Goal: Check status

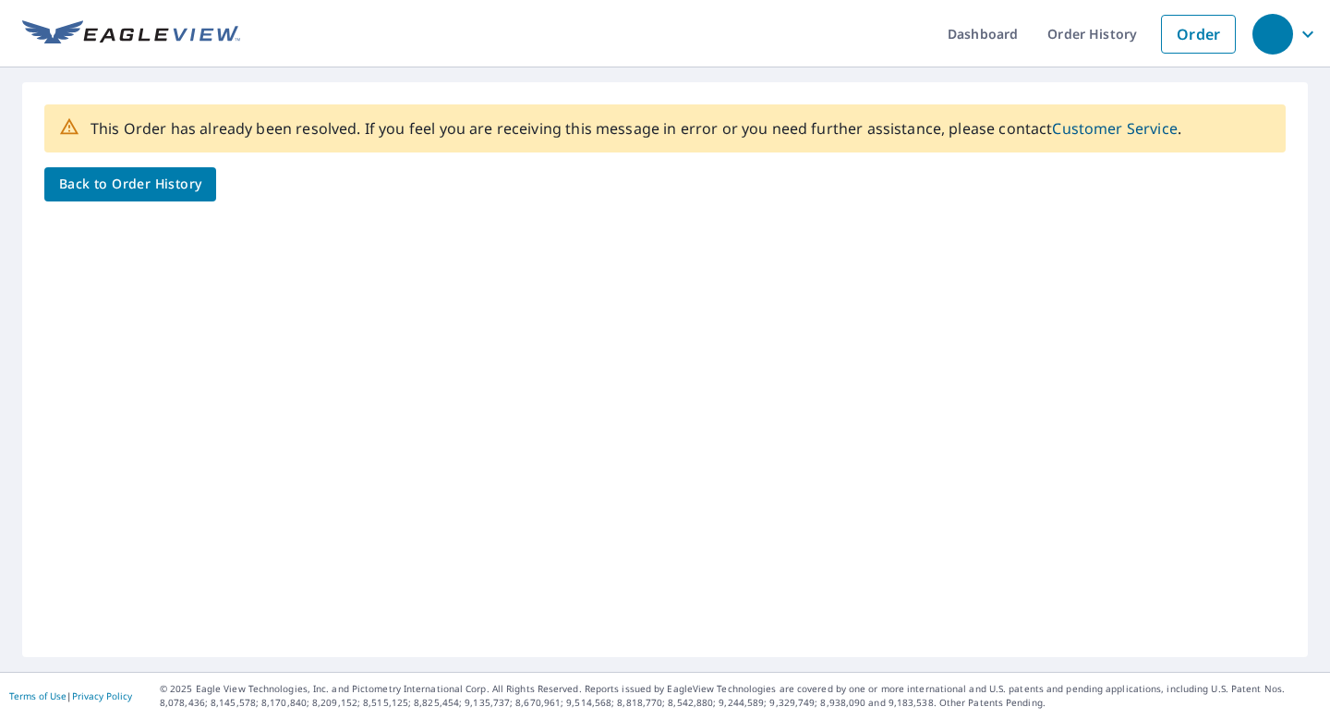
click at [195, 189] on span "Back to Order History" at bounding box center [130, 184] width 142 height 23
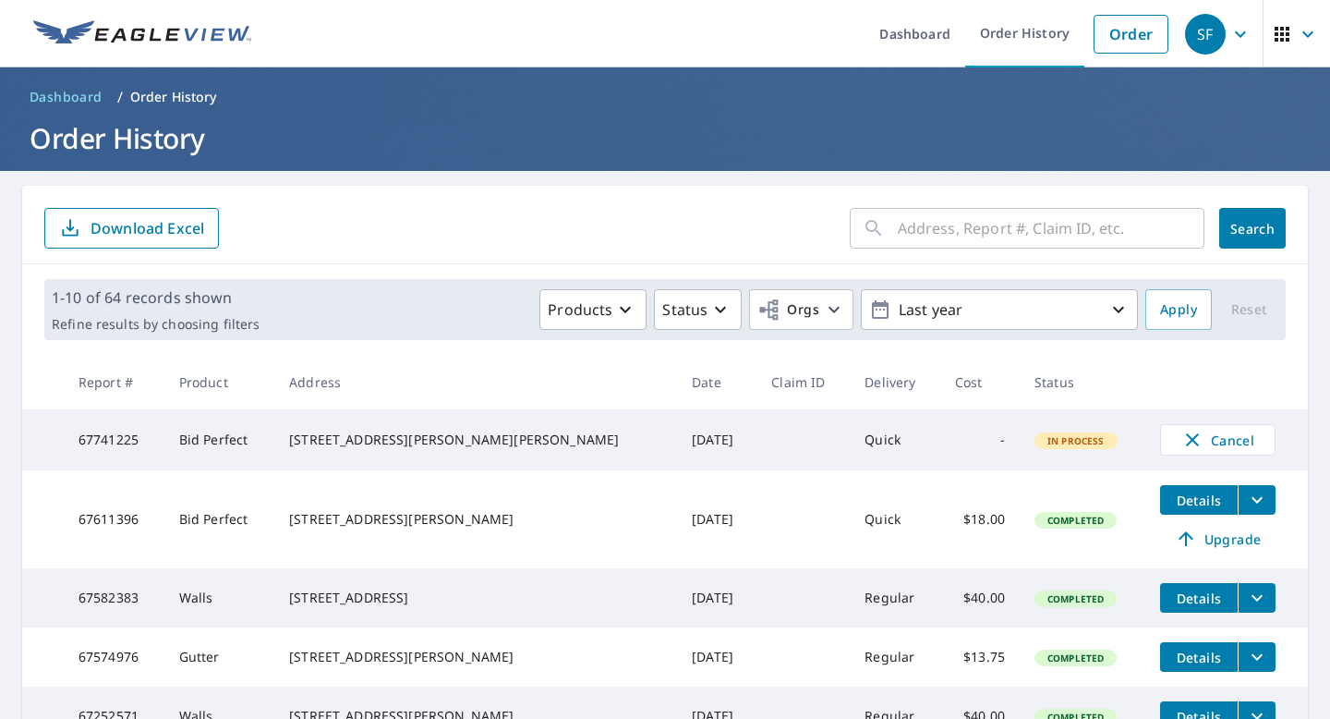
click at [850, 446] on td "Quick" at bounding box center [895, 439] width 91 height 61
click at [940, 451] on td "-" at bounding box center [979, 439] width 79 height 61
click at [1036, 442] on span "In Process" at bounding box center [1075, 440] width 79 height 13
click at [964, 436] on td "-" at bounding box center [979, 439] width 79 height 61
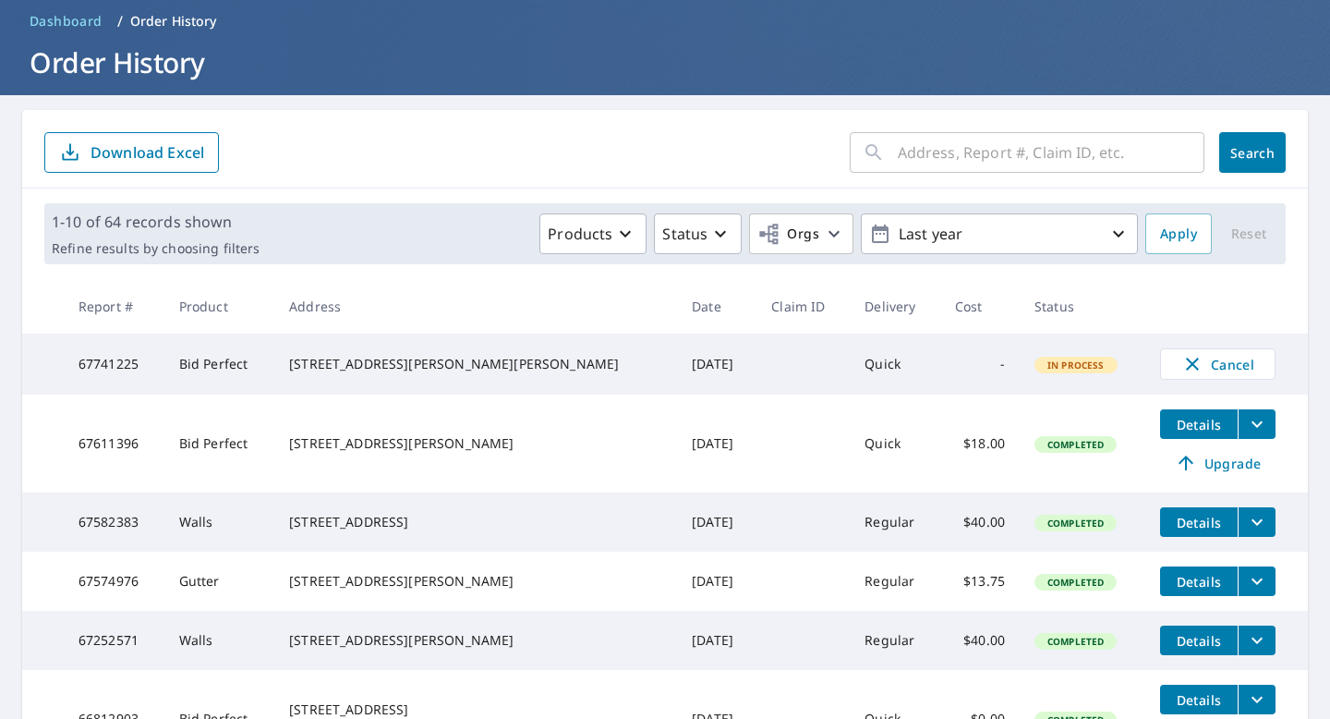
scroll to position [85, 0]
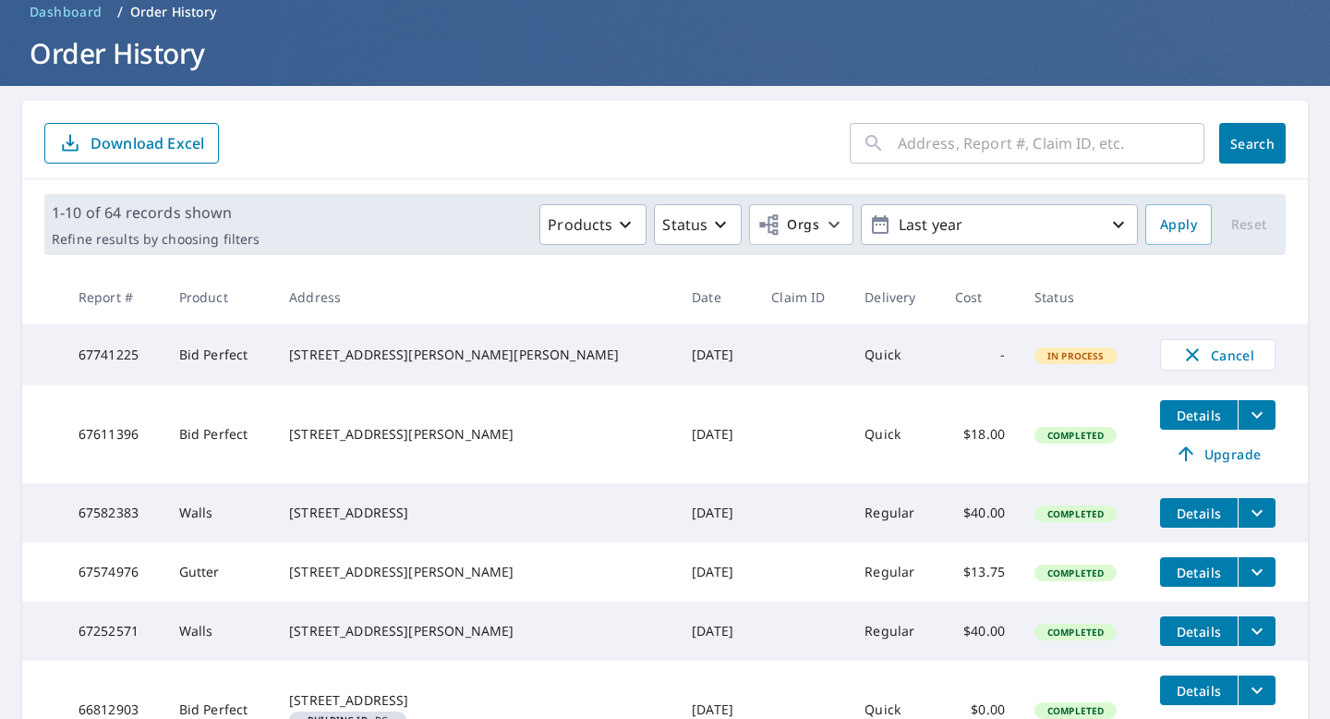
click at [107, 321] on th "Report #" at bounding box center [114, 297] width 101 height 55
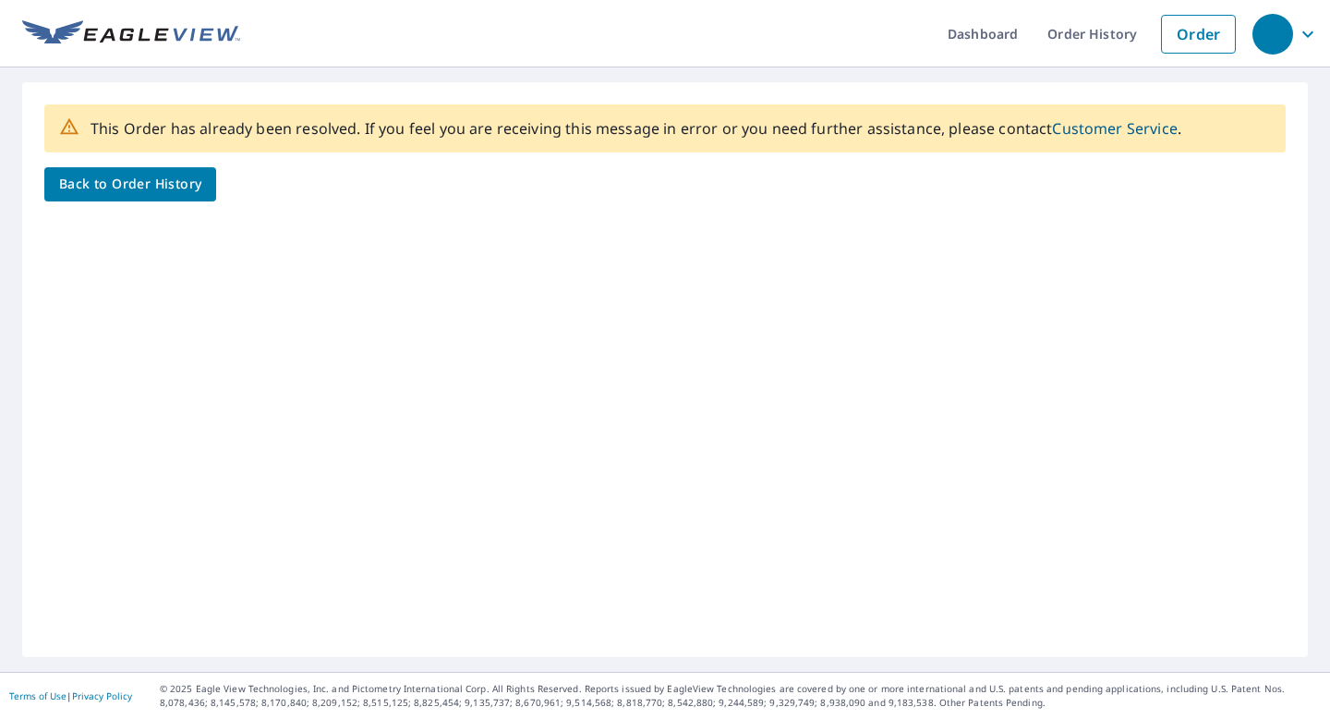
click at [204, 183] on link "Back to Order History" at bounding box center [130, 184] width 172 height 34
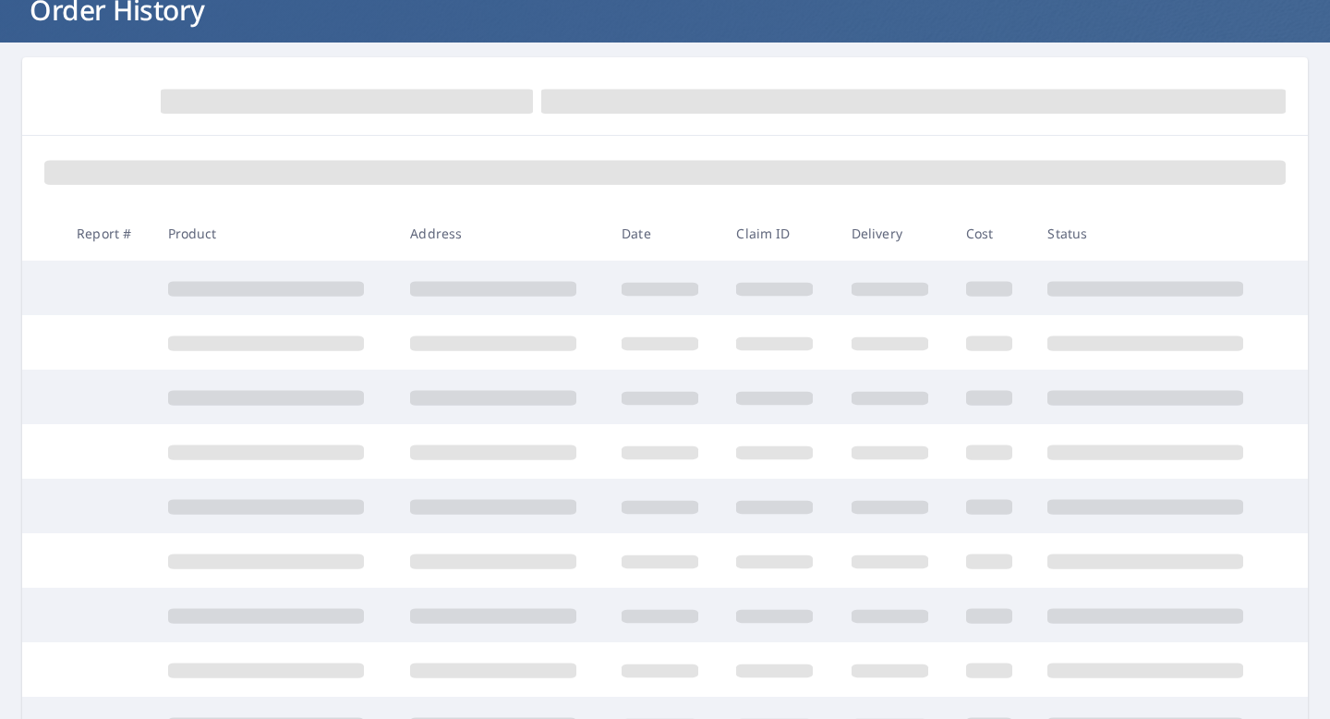
scroll to position [172, 0]
